Goal: Information Seeking & Learning: Learn about a topic

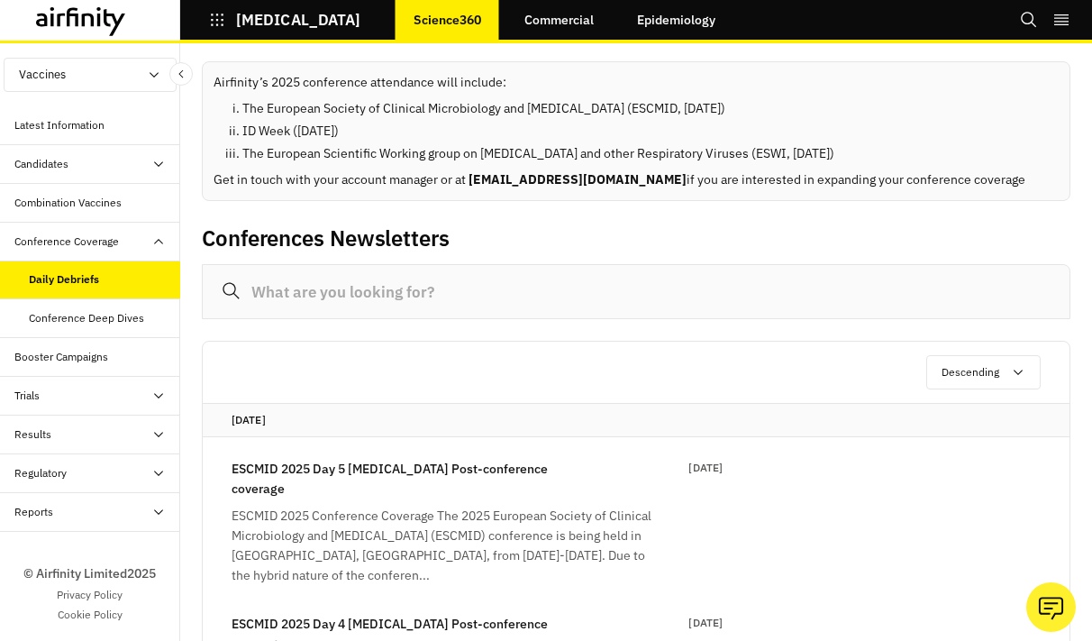
click at [121, 315] on div "Conference Deep Dives" at bounding box center [86, 318] width 115 height 16
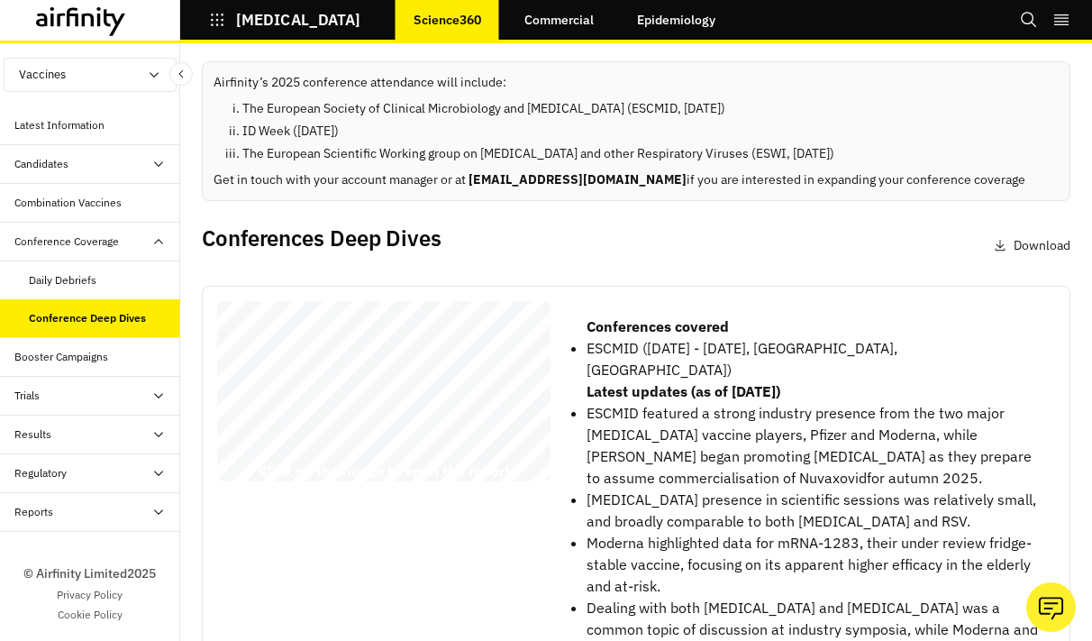
click at [121, 361] on div "Booster Campaigns" at bounding box center [97, 357] width 166 height 16
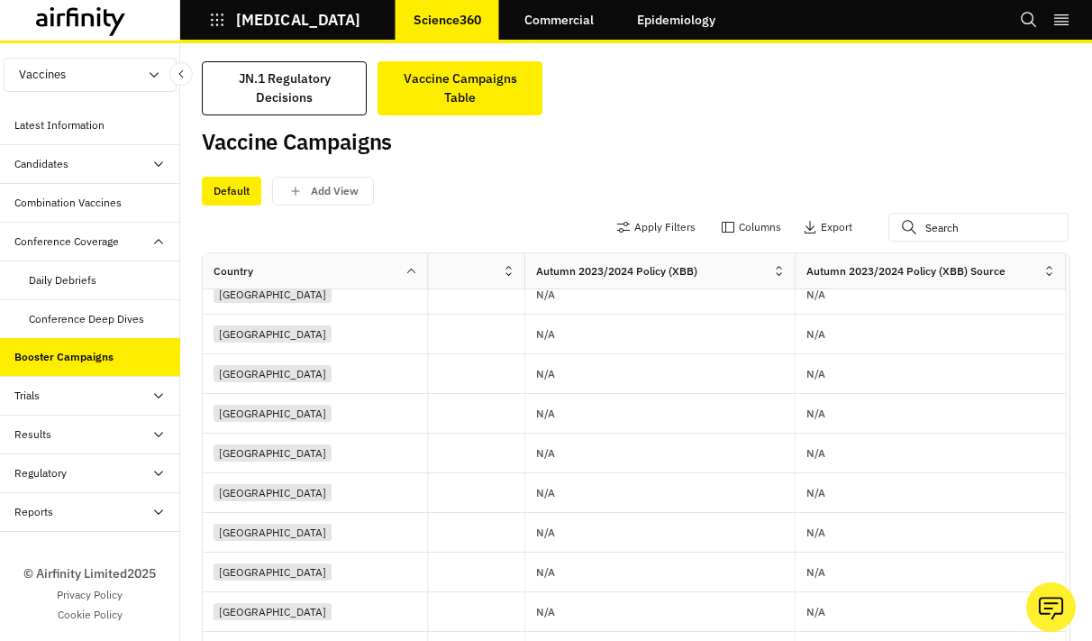
scroll to position [628, 1124]
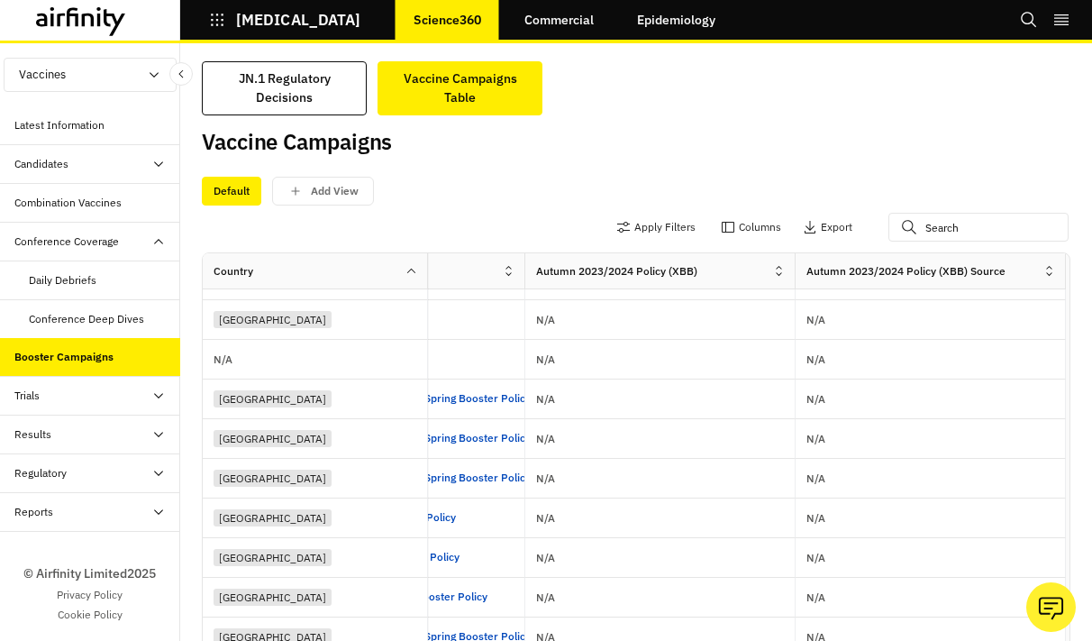
click at [107, 381] on div "Trials" at bounding box center [90, 396] width 180 height 39
click at [116, 527] on div "Landscape" at bounding box center [90, 512] width 180 height 39
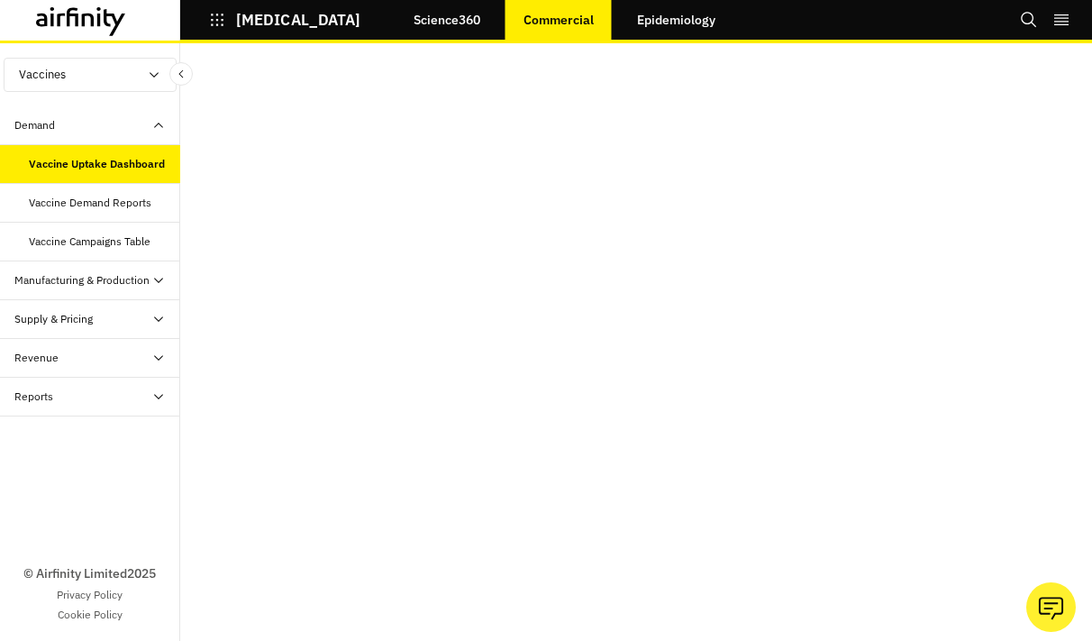
click at [69, 207] on div "Vaccine Demand Reports" at bounding box center [90, 203] width 123 height 16
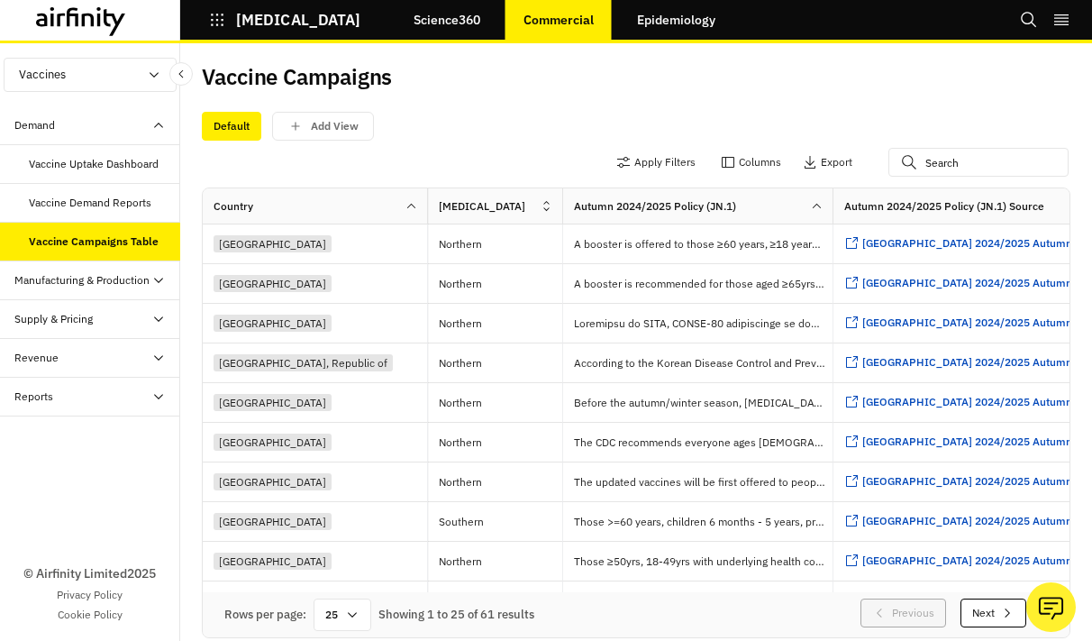
click at [79, 277] on div "Manufacturing & Production" at bounding box center [81, 280] width 135 height 16
click at [85, 338] on div "Manufacturing and Production Table" at bounding box center [97, 327] width 137 height 32
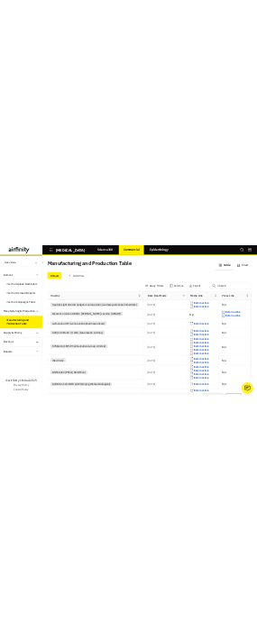
scroll to position [0, 27]
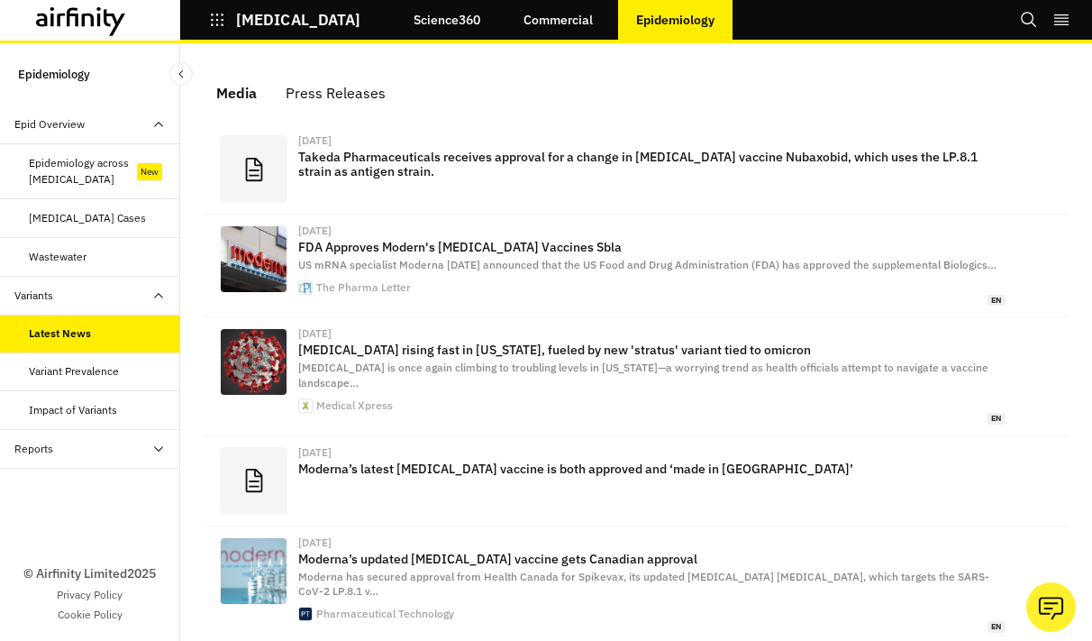
click at [103, 365] on div "Variant Prevalence" at bounding box center [74, 371] width 90 height 16
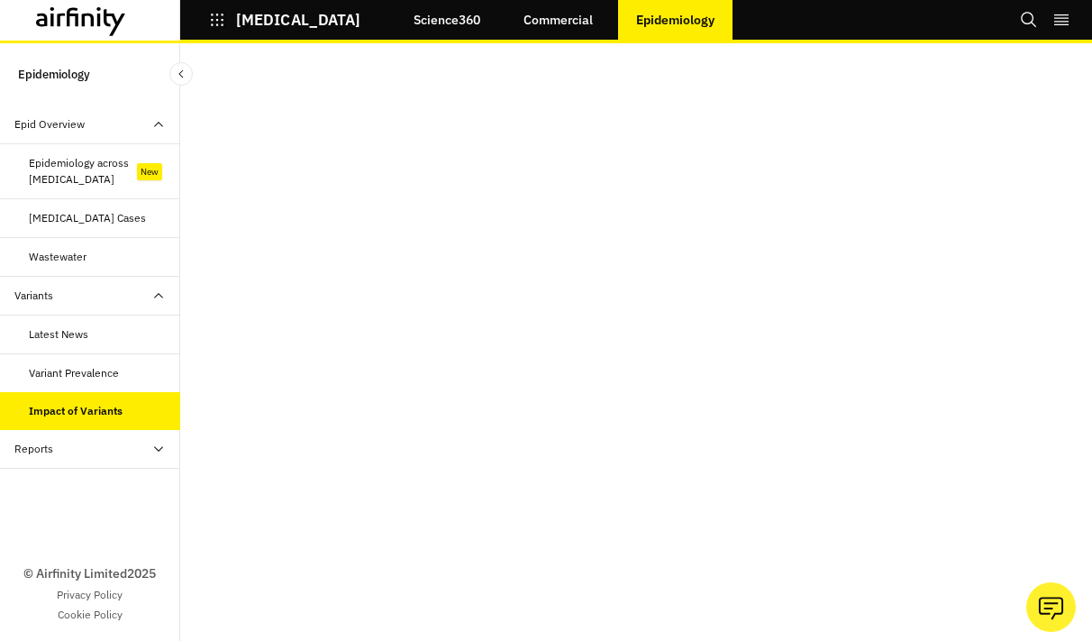
click at [101, 452] on div "Reports" at bounding box center [97, 449] width 166 height 16
click at [242, 20] on p "[MEDICAL_DATA]" at bounding box center [298, 20] width 124 height 16
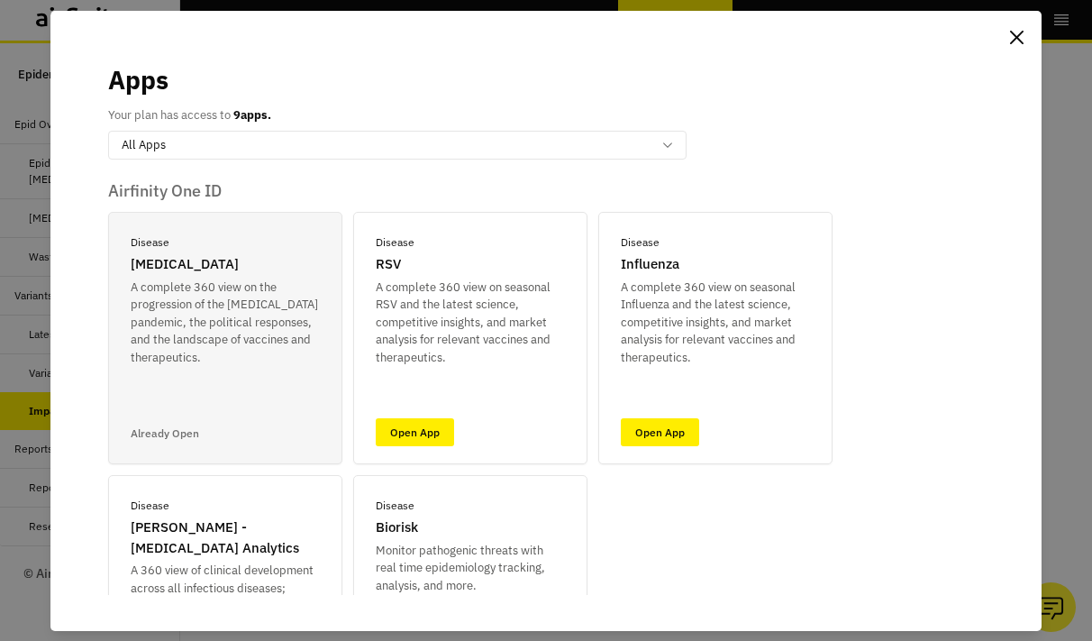
click at [30, 106] on div "Apps Your plan has access to 9 apps. All Apps Airfinity One ID Disease COVID-19…" at bounding box center [546, 320] width 1092 height 641
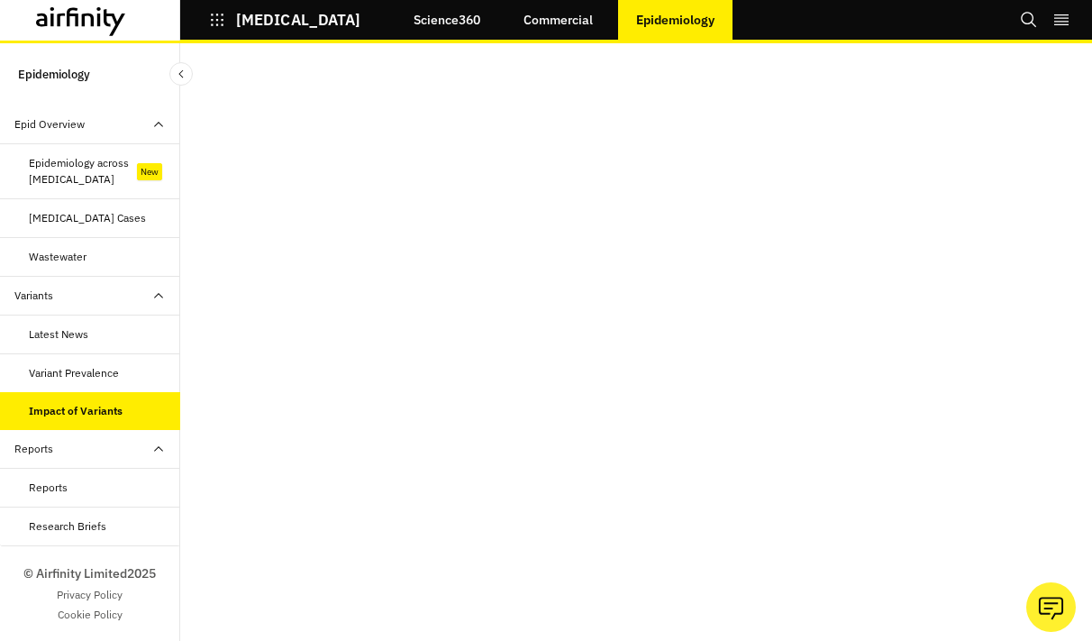
click at [93, 86] on div "Epidemiology Epid Overview New Epidemiology across Respiratory Diseases New Res…" at bounding box center [90, 342] width 180 height 598
click at [432, 34] on link "Science360" at bounding box center [447, 19] width 103 height 43
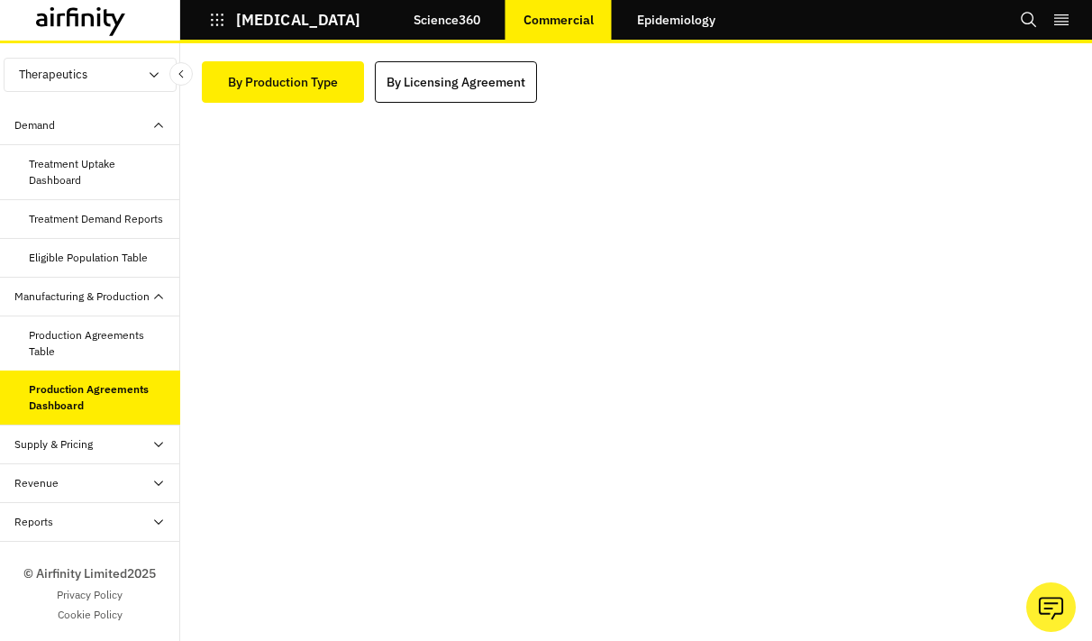
click at [137, 358] on div "Production Agreements Table" at bounding box center [97, 343] width 137 height 32
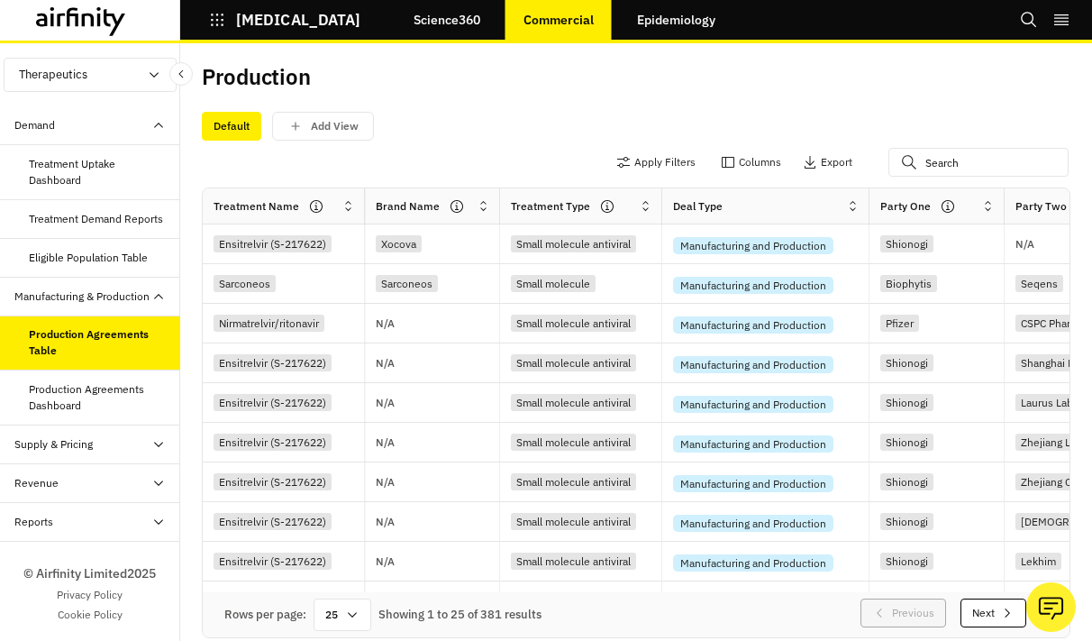
click at [115, 443] on div "Supply & Pricing" at bounding box center [97, 444] width 166 height 16
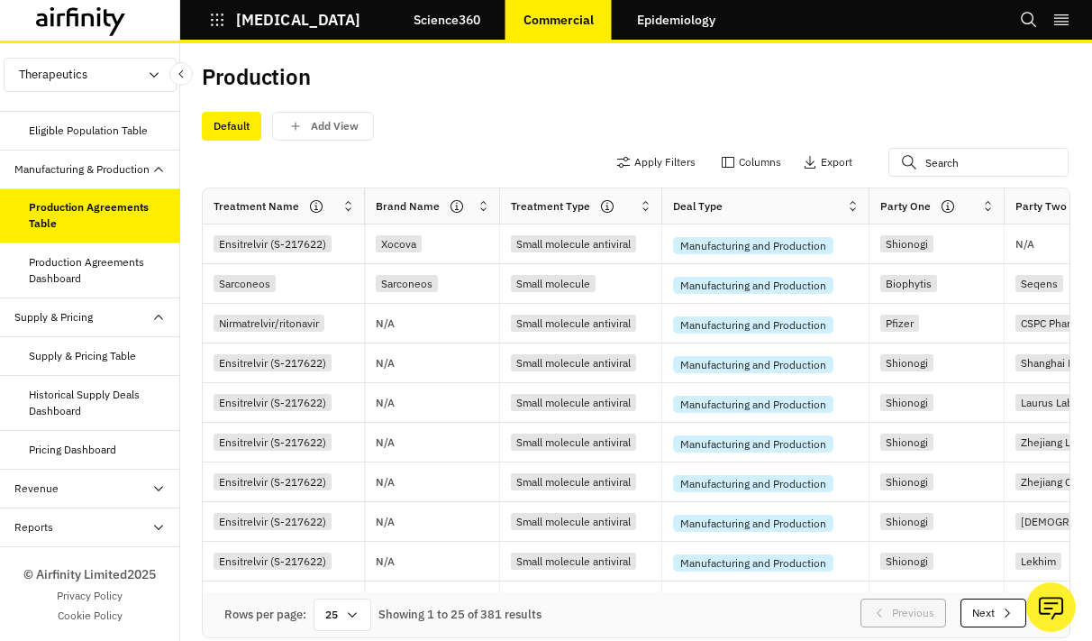
click at [256, 32] on link "Epidemiology" at bounding box center [676, 19] width 114 height 43
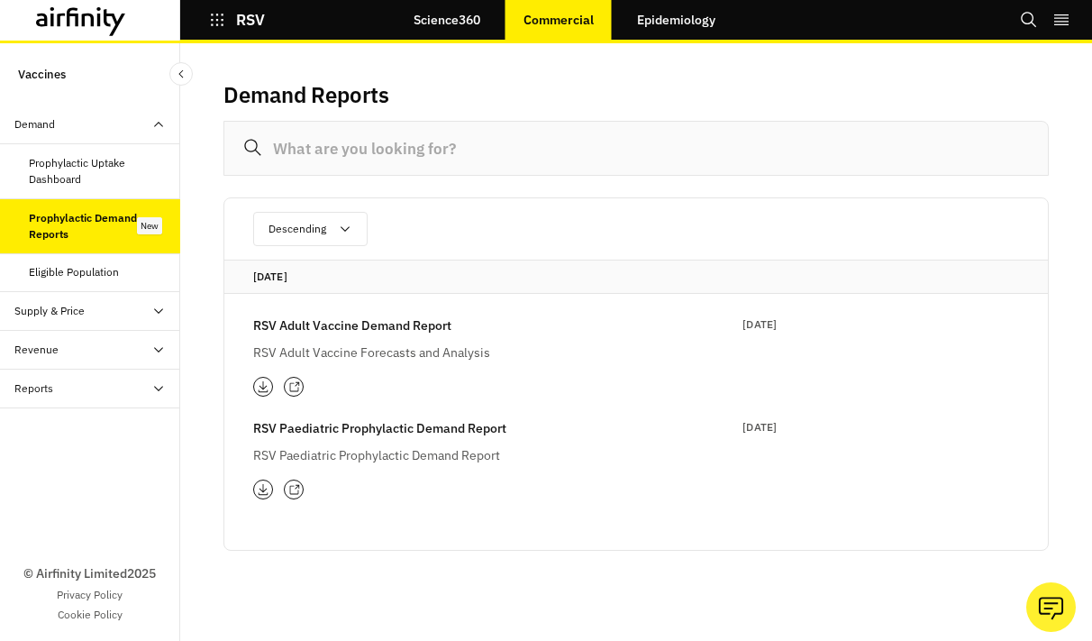
click at [98, 280] on div "Eligible Population" at bounding box center [90, 272] width 180 height 39
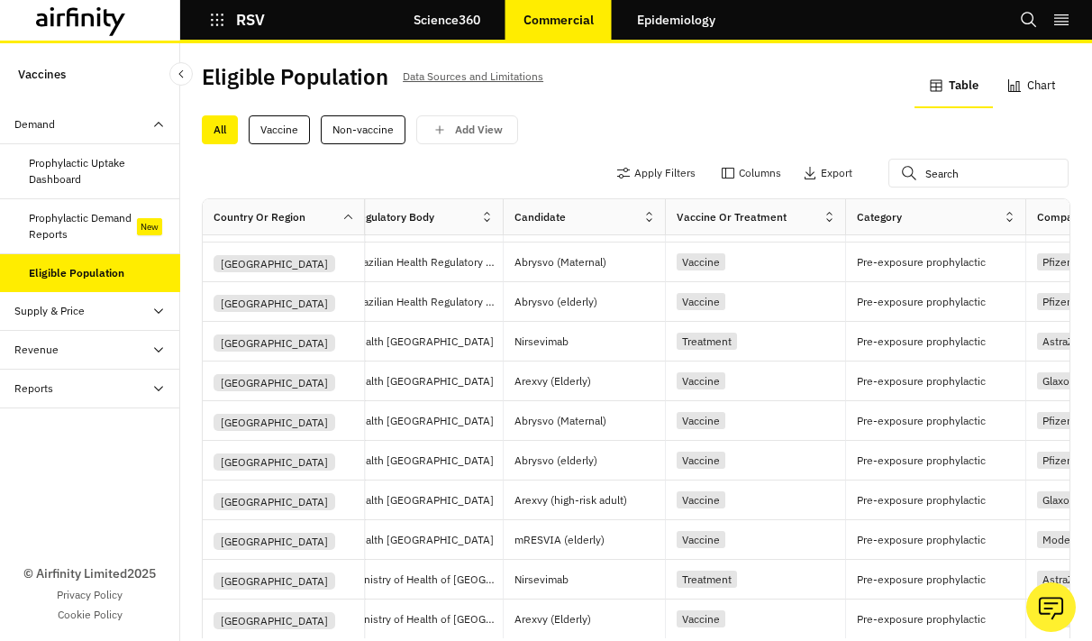
scroll to position [607, 0]
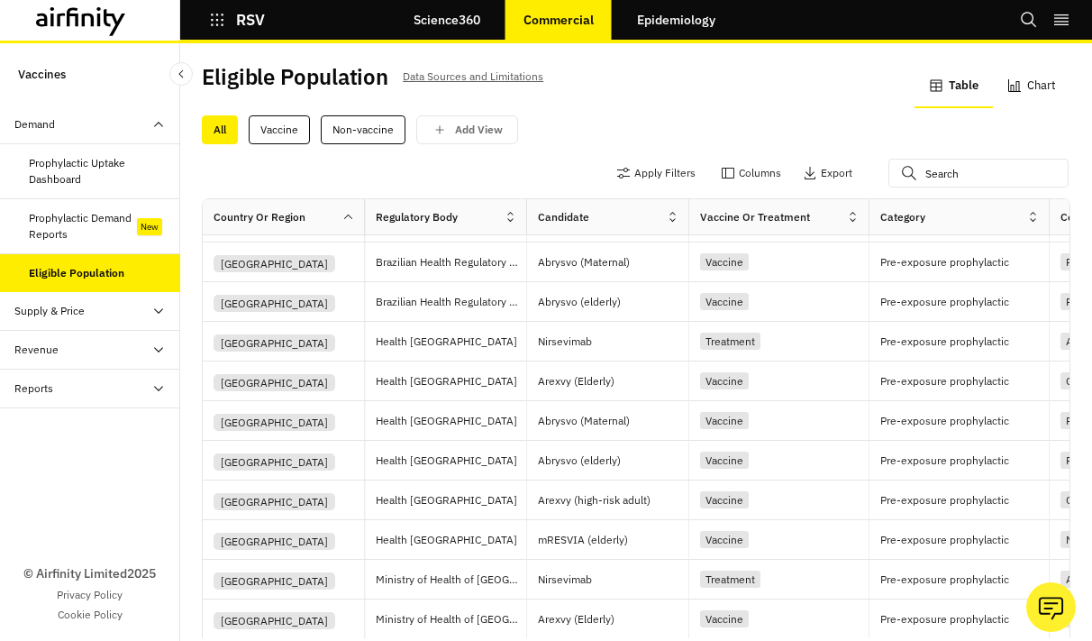
click at [85, 317] on div "Supply & Price" at bounding box center [97, 311] width 166 height 16
click at [687, 19] on link "Epidemiology" at bounding box center [676, 19] width 114 height 43
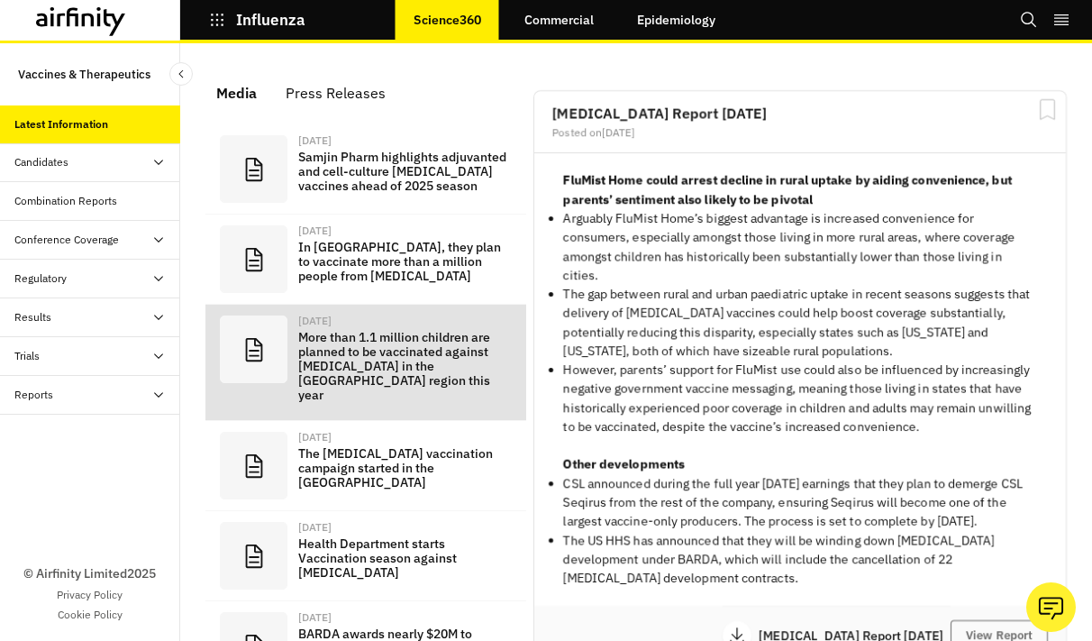
scroll to position [1239, 541]
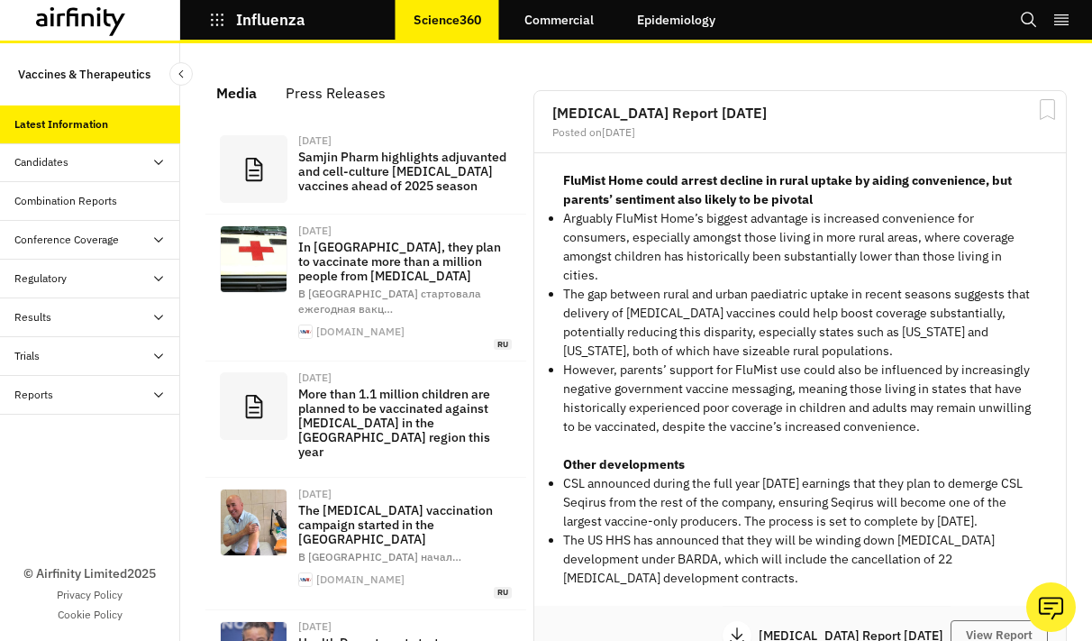
click at [108, 206] on div "Combination Reports" at bounding box center [65, 201] width 103 height 16
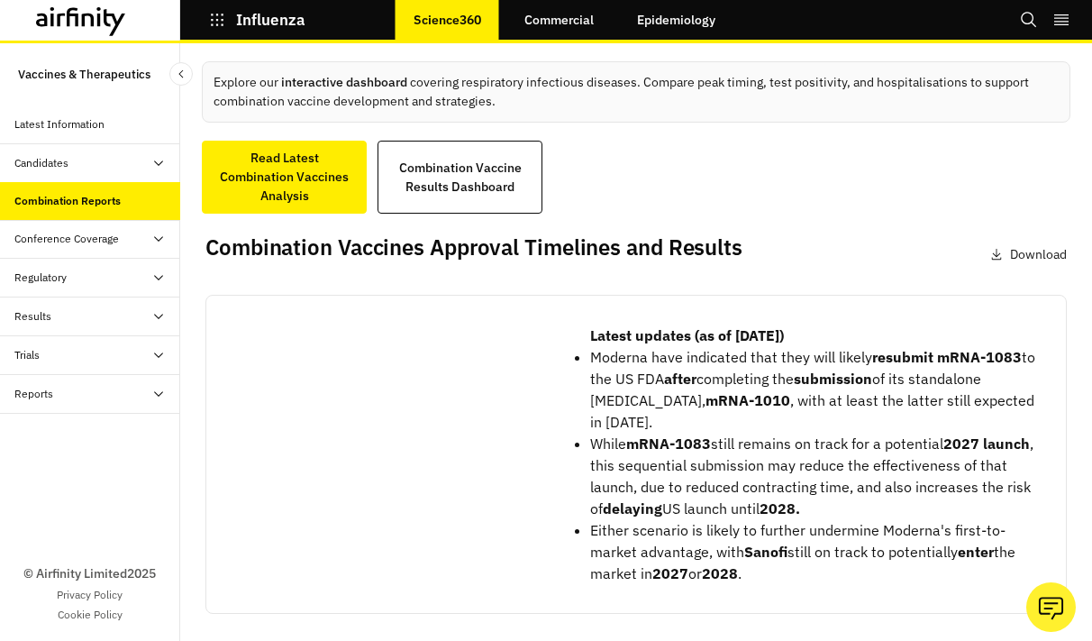
click at [562, 23] on link "Commercial" at bounding box center [559, 19] width 105 height 43
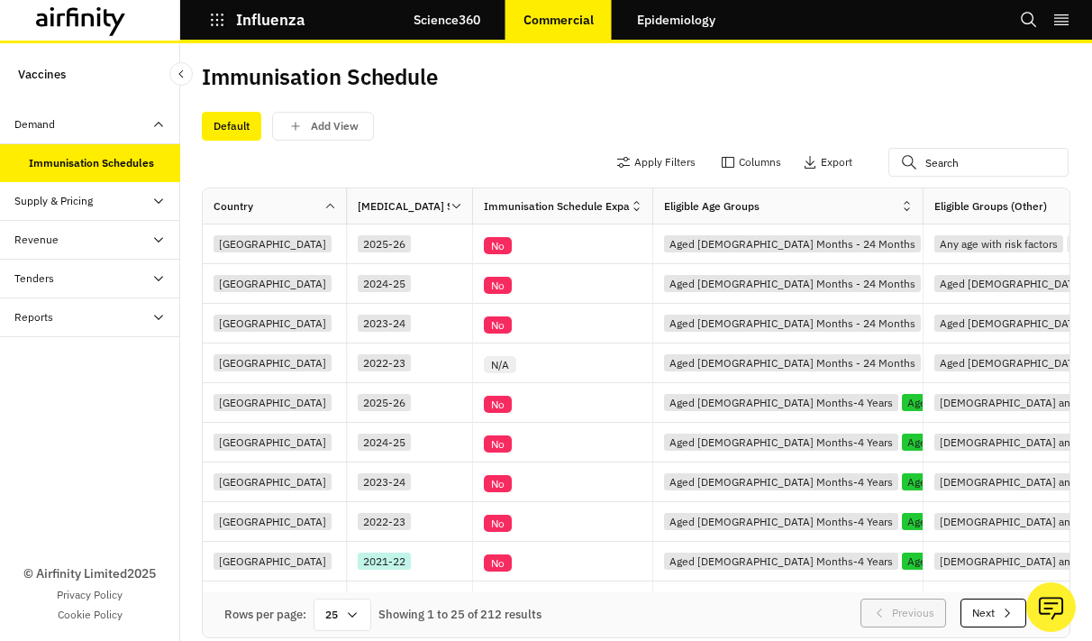
click at [718, 14] on link "Epidemiology" at bounding box center [676, 19] width 114 height 43
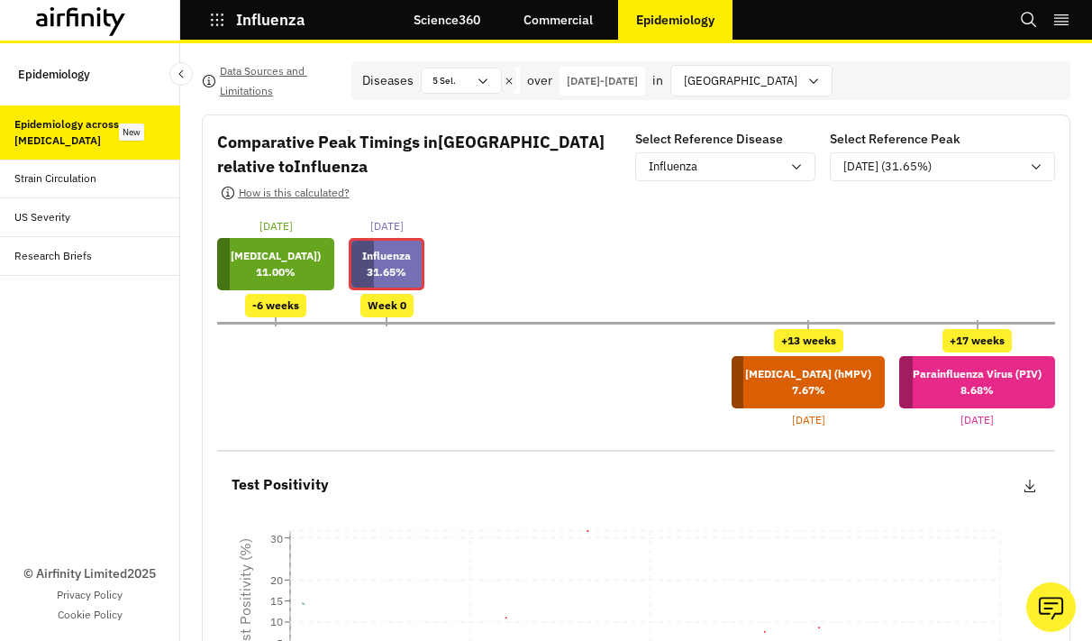
click at [684, 23] on p "Epidemiology" at bounding box center [675, 20] width 78 height 14
click at [420, 28] on link "Science360" at bounding box center [447, 19] width 103 height 43
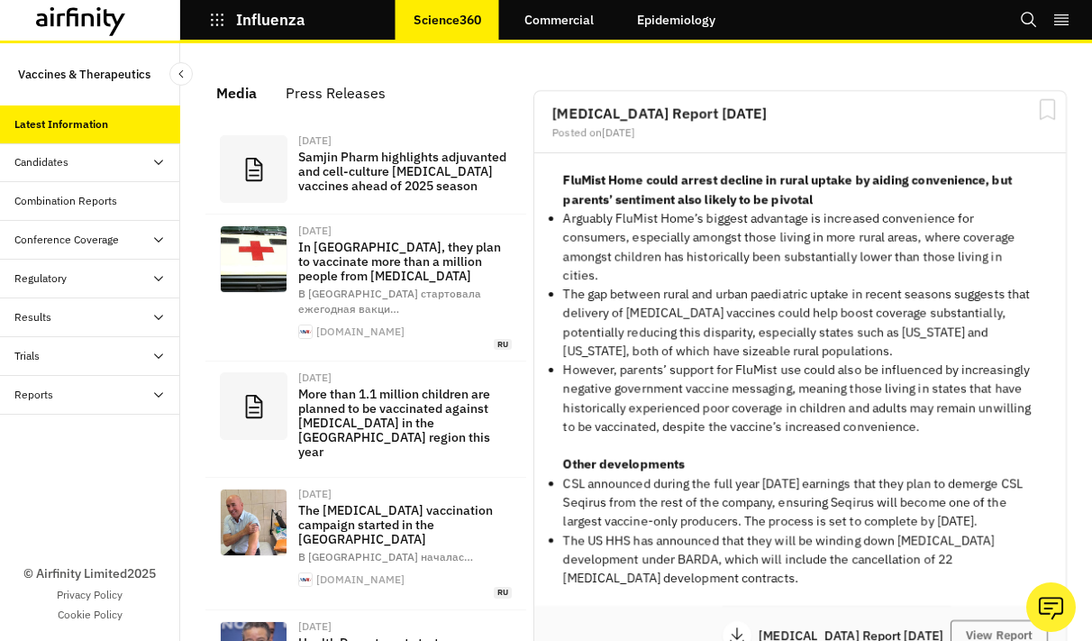
scroll to position [1, 1]
click at [117, 168] on div "Candidates" at bounding box center [97, 162] width 166 height 16
click at [100, 290] on div "Combination Reports" at bounding box center [90, 279] width 180 height 39
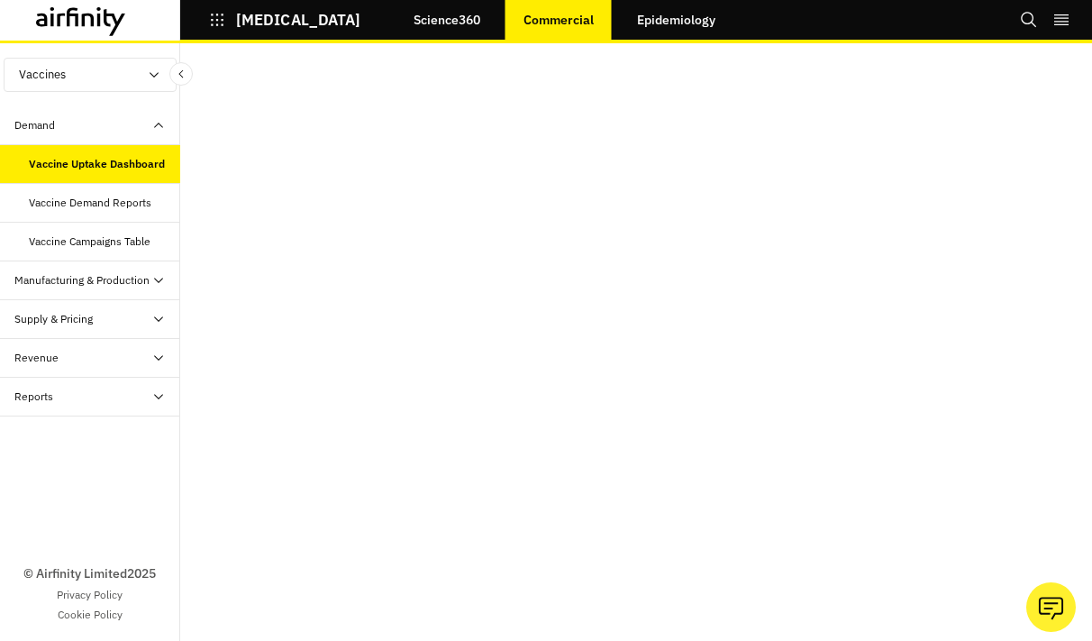
click at [81, 279] on div "Manufacturing & Production" at bounding box center [81, 280] width 135 height 16
click at [73, 313] on div "Manufacturing and Production Table" at bounding box center [97, 327] width 137 height 32
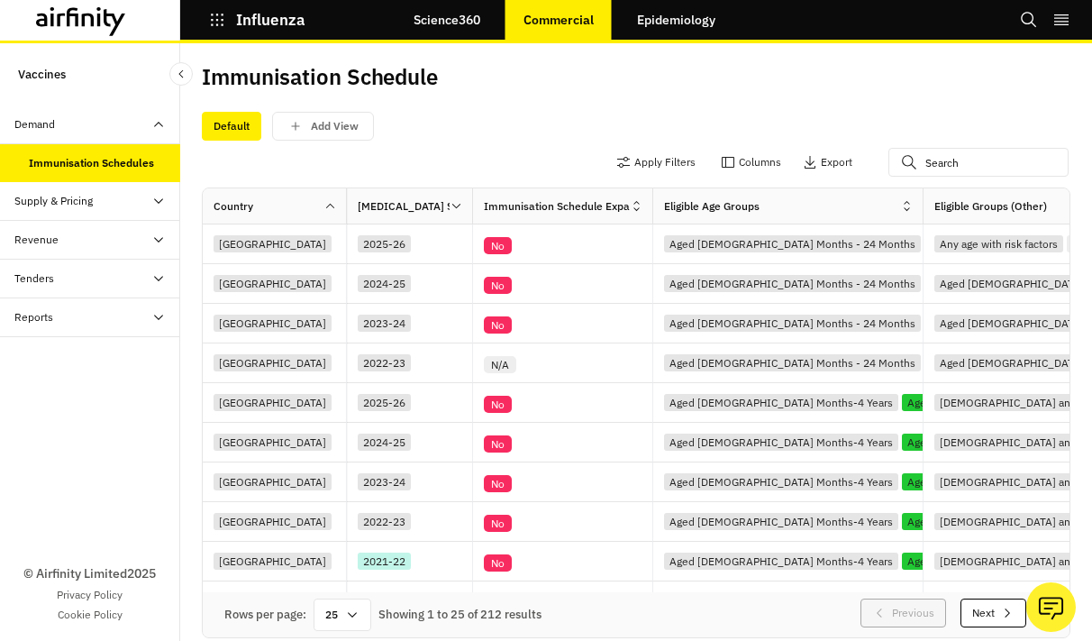
click at [206, 27] on div "Influenza" at bounding box center [270, 20] width 180 height 31
click at [216, 24] on icon "button" at bounding box center [217, 20] width 13 height 13
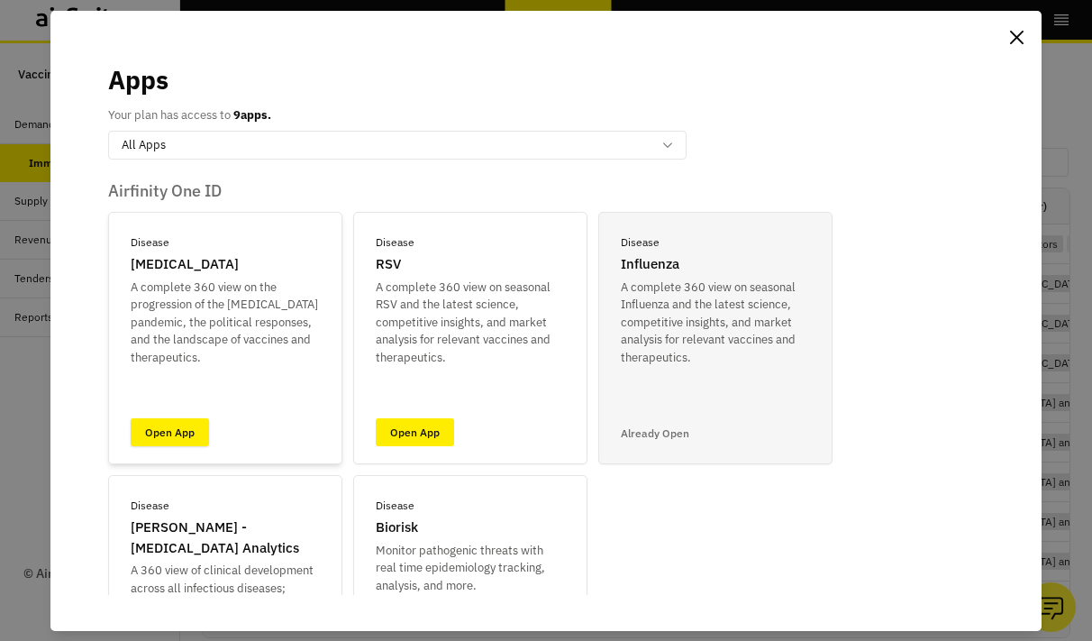
click at [163, 425] on link "Open App" at bounding box center [170, 432] width 78 height 28
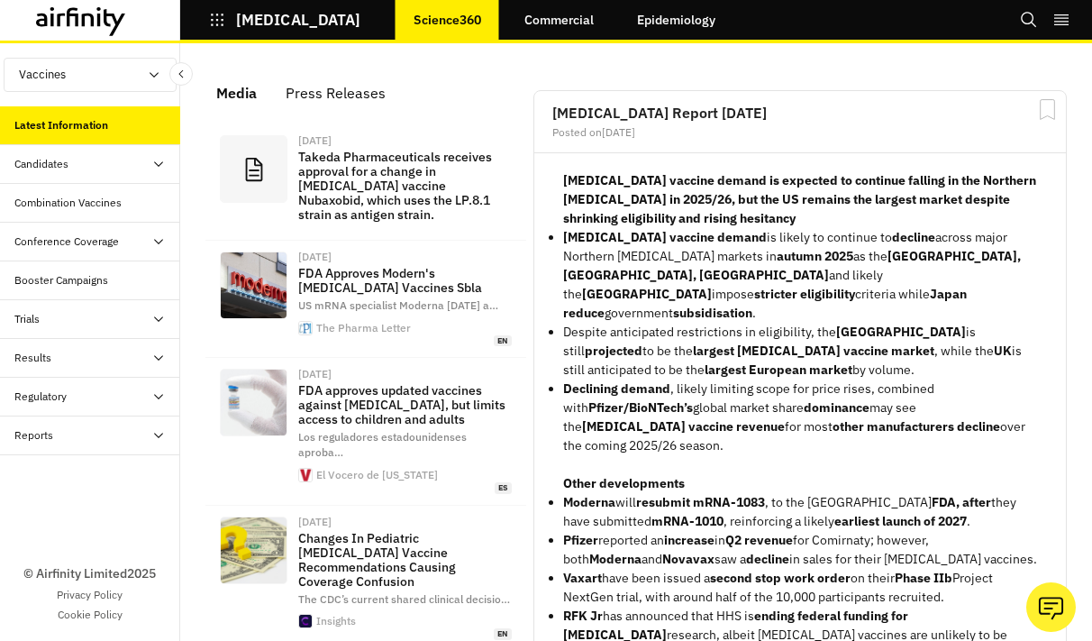
scroll to position [1343, 541]
click at [87, 69] on button "Vaccines" at bounding box center [90, 75] width 173 height 34
click at [78, 133] on p "Therapeutics" at bounding box center [53, 143] width 97 height 34
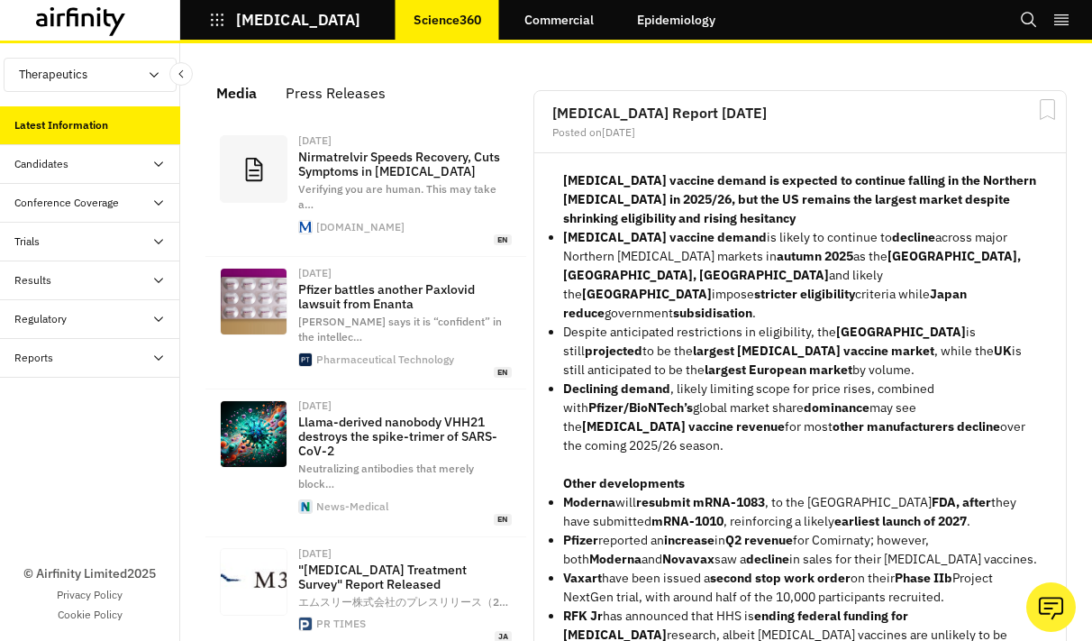
scroll to position [1349, 541]
click at [519, 12] on link "Commercial" at bounding box center [559, 19] width 105 height 43
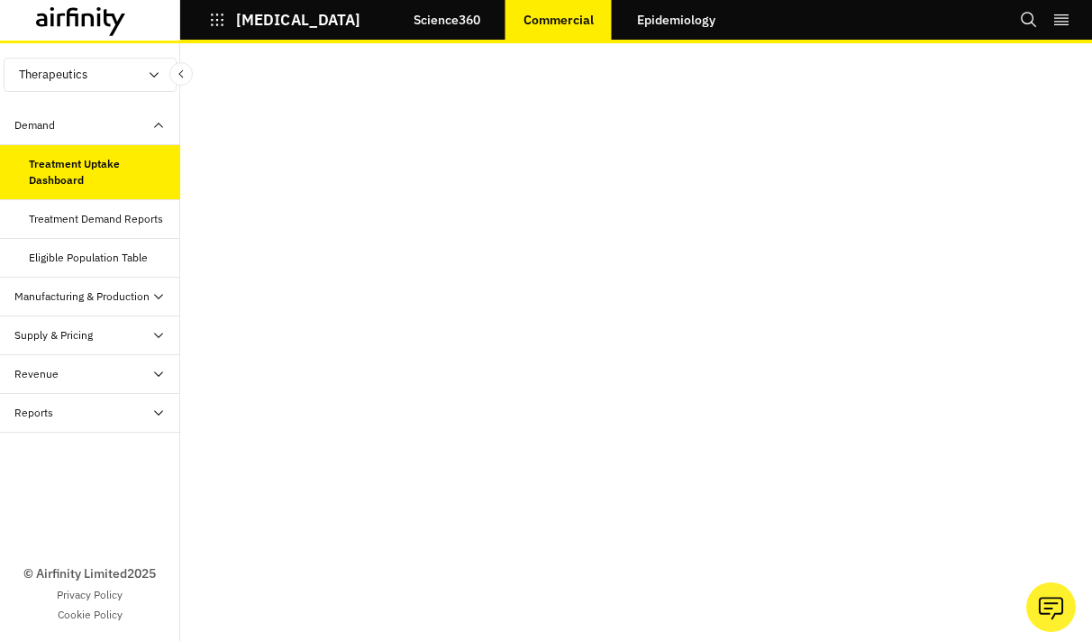
click at [86, 306] on div "Manufacturing & Production" at bounding box center [90, 297] width 180 height 39
click at [99, 343] on div "Production Agreements Table" at bounding box center [97, 343] width 137 height 32
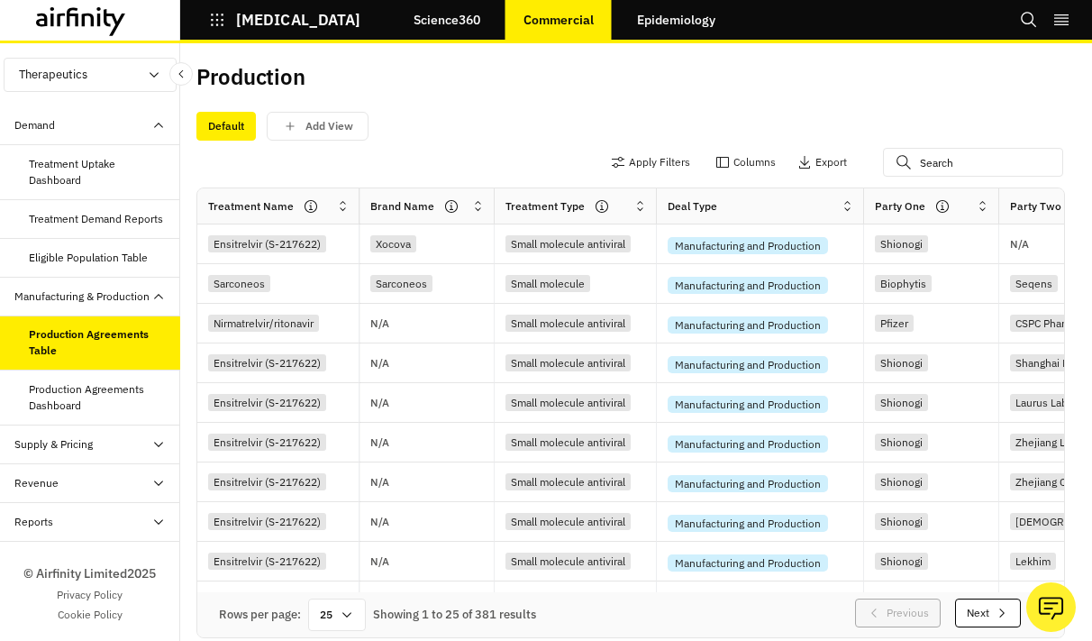
click at [413, 156] on div "Apply Filters Columns Export" at bounding box center [630, 164] width 869 height 47
